Goal: Communication & Community: Answer question/provide support

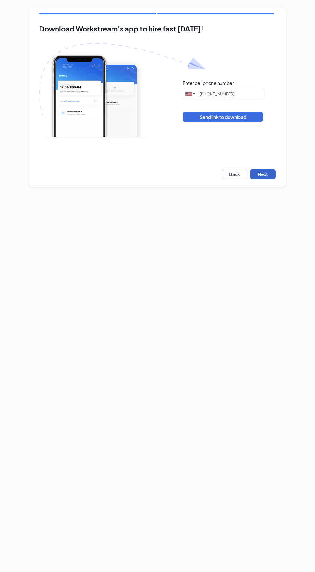
click at [269, 176] on button "Next" at bounding box center [263, 174] width 26 height 10
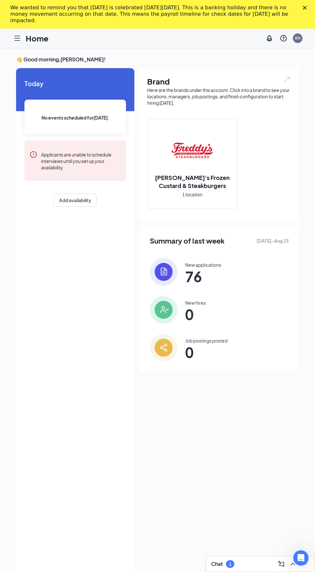
click at [16, 37] on icon "Hamburger" at bounding box center [18, 38] width 8 height 8
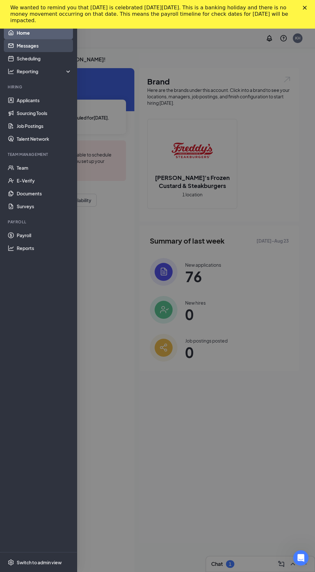
click at [23, 45] on link "Messages" at bounding box center [44, 45] width 55 height 13
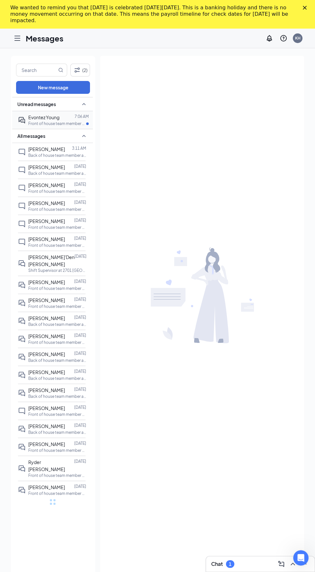
click at [46, 119] on span "Evontez Young" at bounding box center [43, 117] width 31 height 6
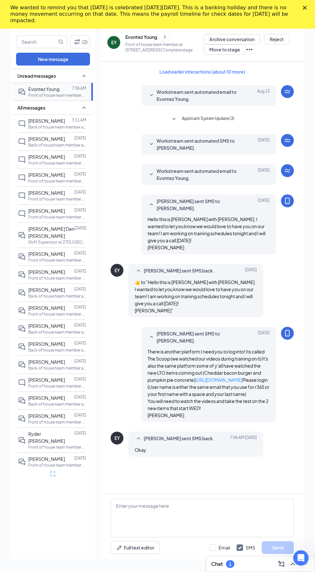
scroll to position [74, 0]
click at [44, 142] on p "Back of house team member at [STREET_ADDRESS]" at bounding box center [57, 144] width 58 height 5
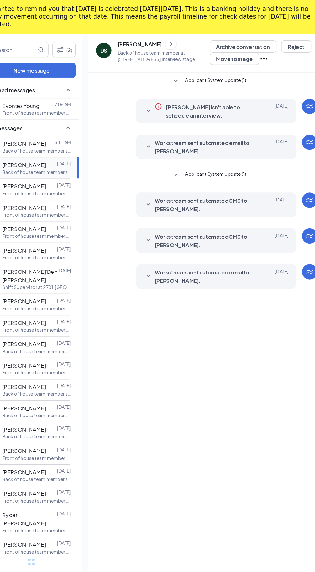
scroll to position [31, 0]
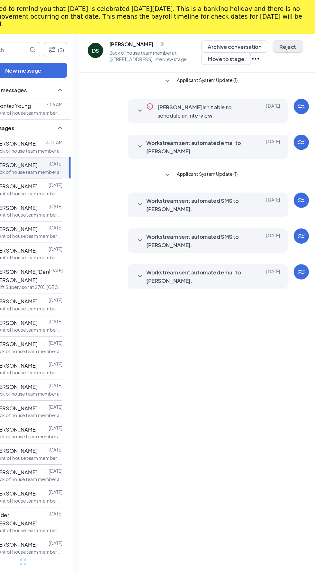
click at [284, 41] on button "Reject" at bounding box center [276, 39] width 26 height 10
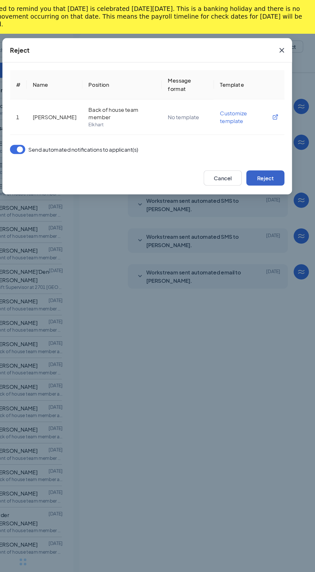
click at [261, 151] on button "Reject" at bounding box center [257, 150] width 32 height 13
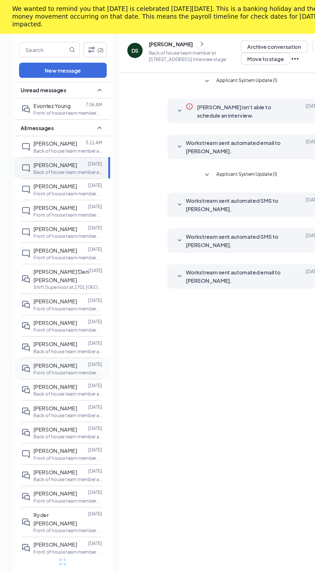
click at [65, 314] on p "Front of house team member at [STREET_ADDRESS]" at bounding box center [57, 314] width 58 height 5
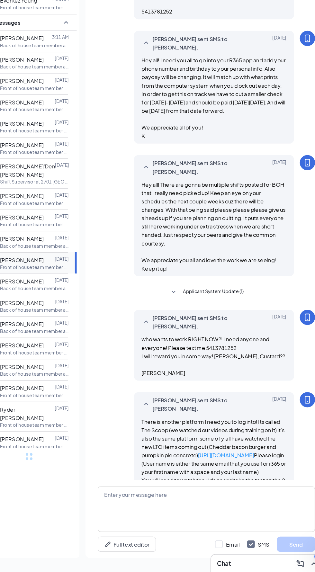
scroll to position [341, 0]
